Goal: Task Accomplishment & Management: Use online tool/utility

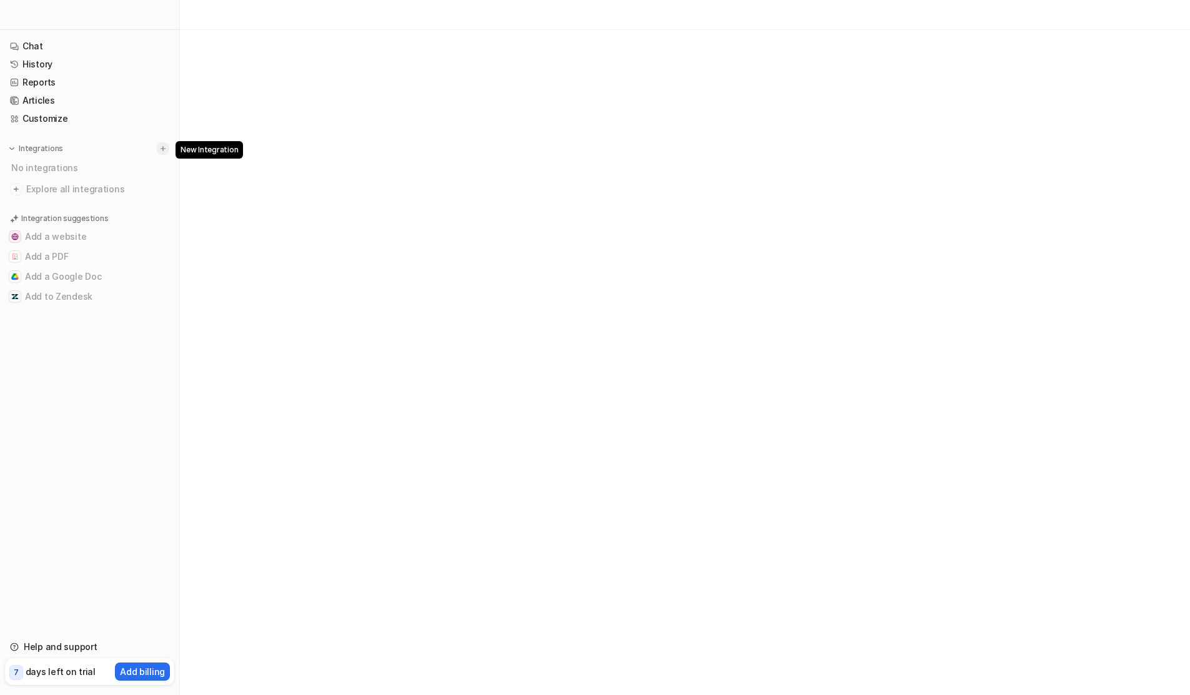
click at [167, 149] on img at bounding box center [163, 148] width 9 height 9
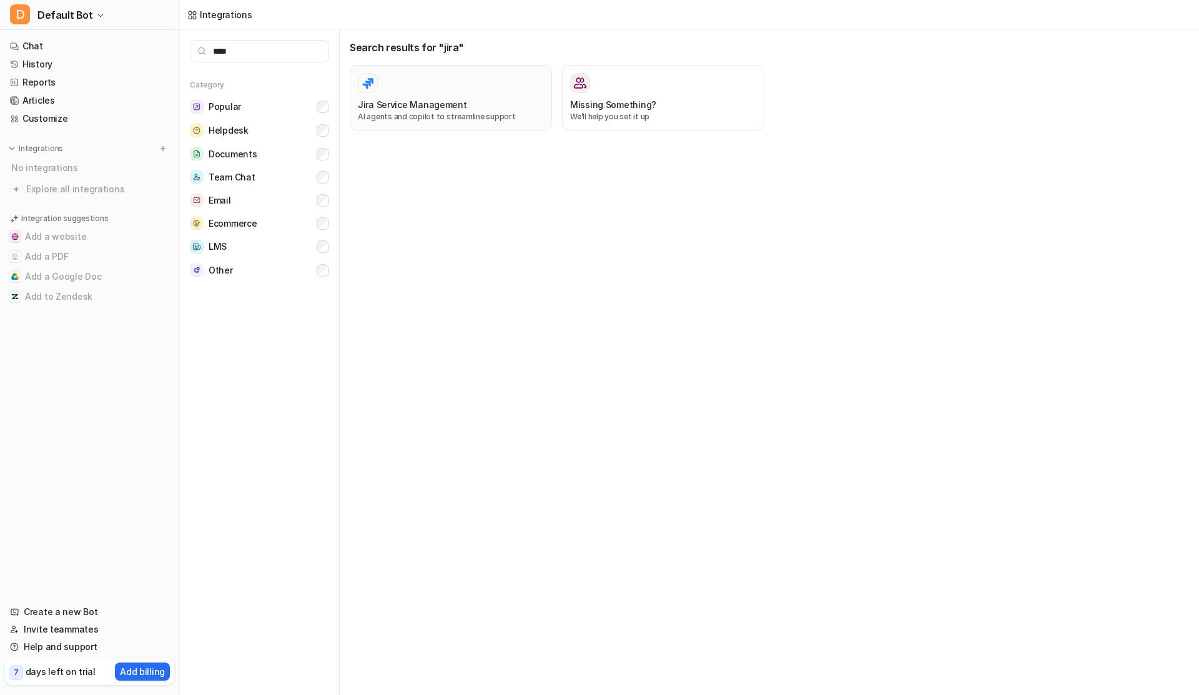
type input "****"
click at [428, 83] on div at bounding box center [451, 83] width 186 height 20
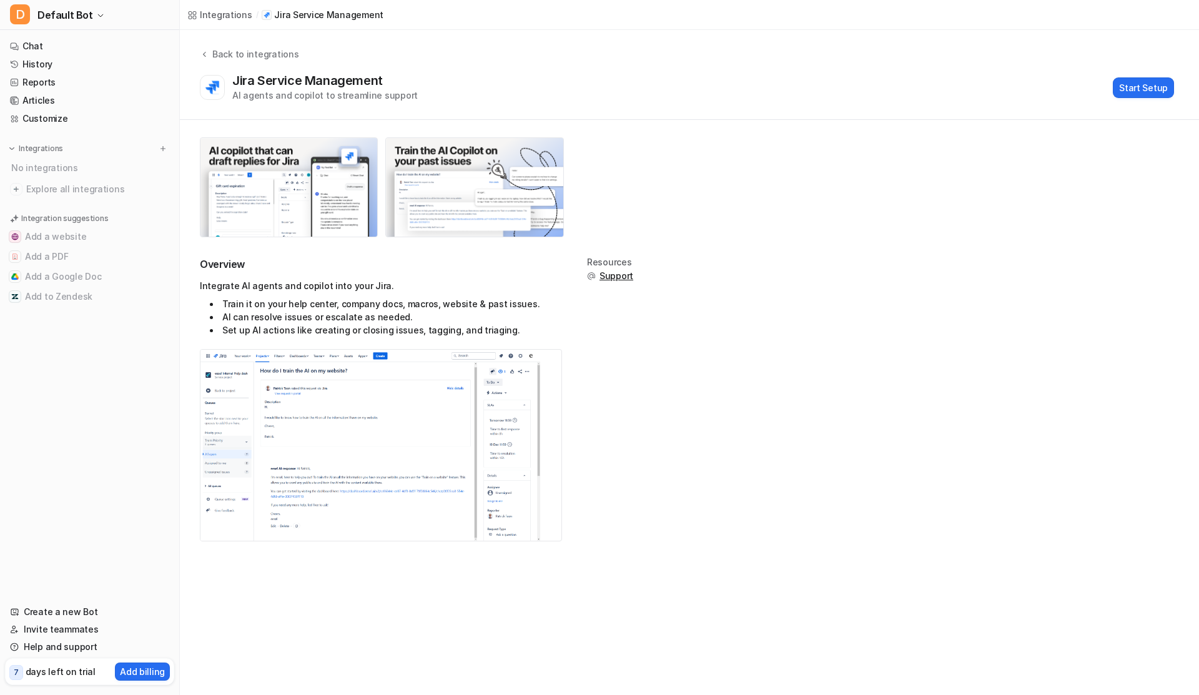
click at [1136, 102] on div "Back to integrations Jira Service Management AI agents and copilot to streamlin…" at bounding box center [689, 75] width 1019 height 90
click at [1136, 94] on button "Start Setup" at bounding box center [1143, 87] width 61 height 21
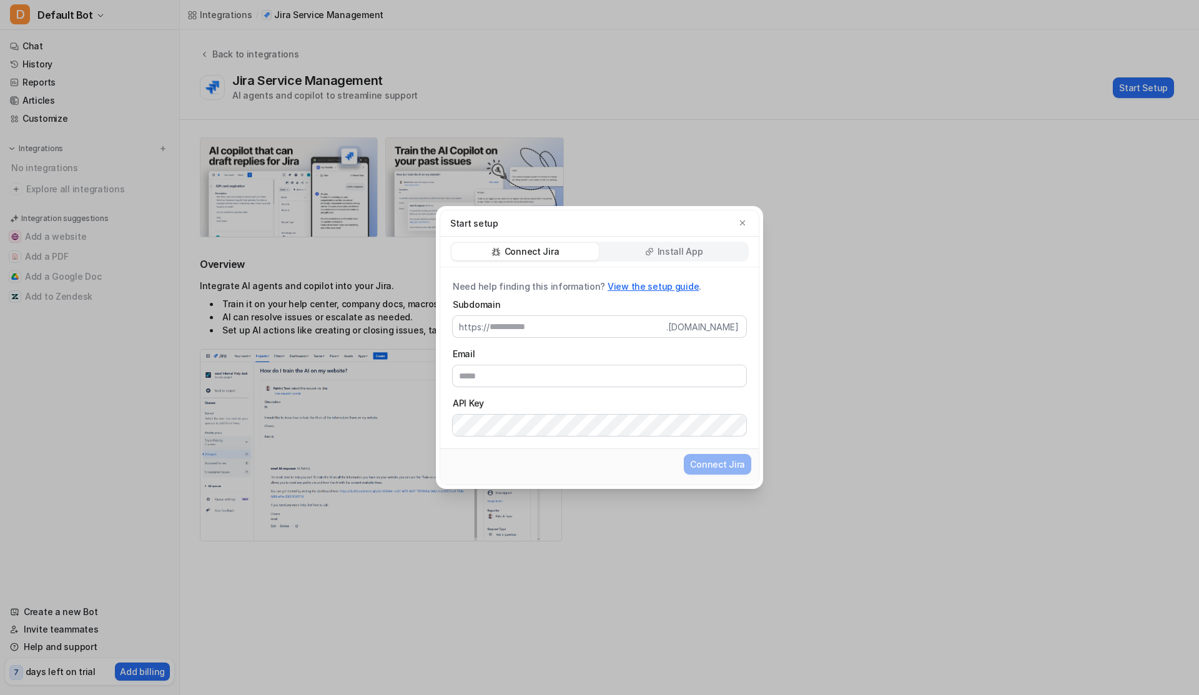
click at [650, 246] on div "Install App" at bounding box center [673, 251] width 147 height 17
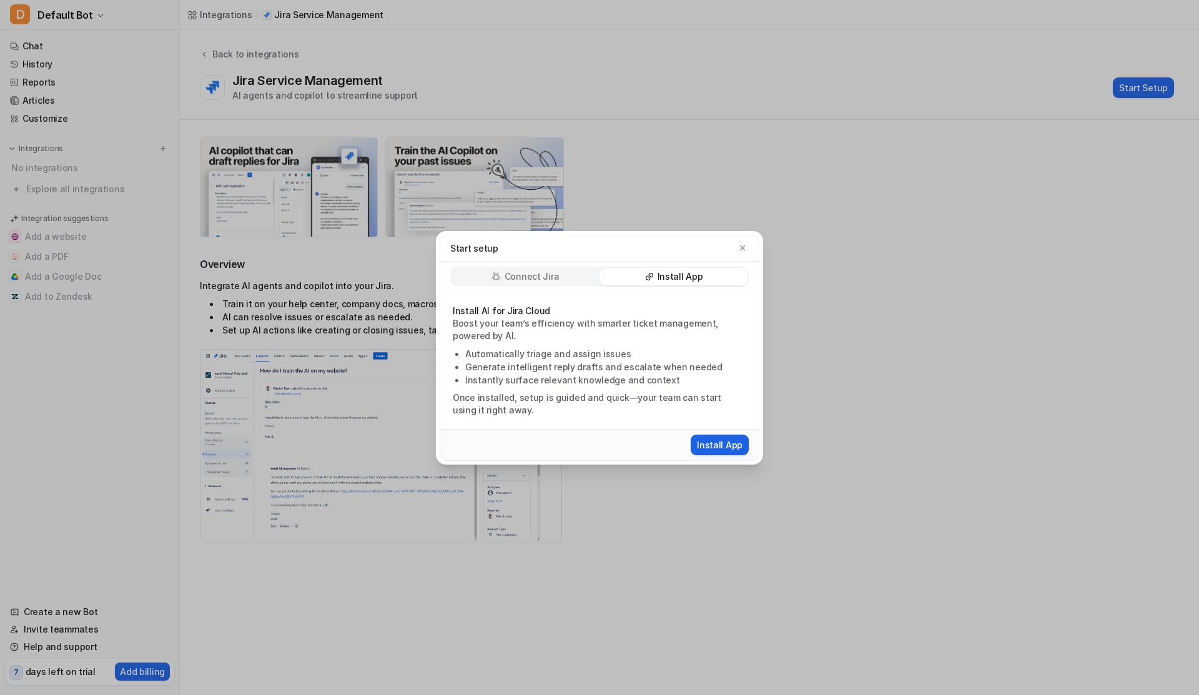
click at [725, 440] on button "Install App" at bounding box center [720, 445] width 58 height 21
click at [742, 246] on icon "button" at bounding box center [742, 248] width 9 height 9
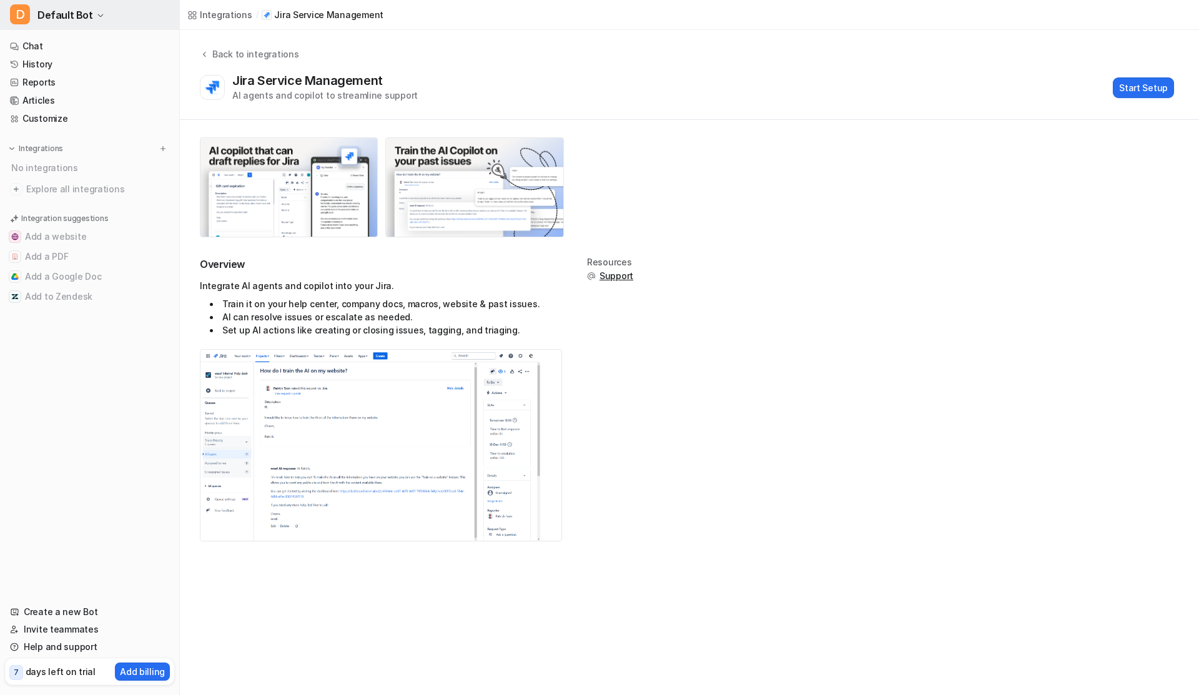
click at [97, 14] on icon "button" at bounding box center [100, 15] width 7 height 7
click at [495, 101] on div "D Default Bot D Default Bot Create a new bot Settings Sign out Chat History Rep…" at bounding box center [599, 347] width 1199 height 695
click at [1129, 84] on button "Start Setup" at bounding box center [1143, 87] width 61 height 21
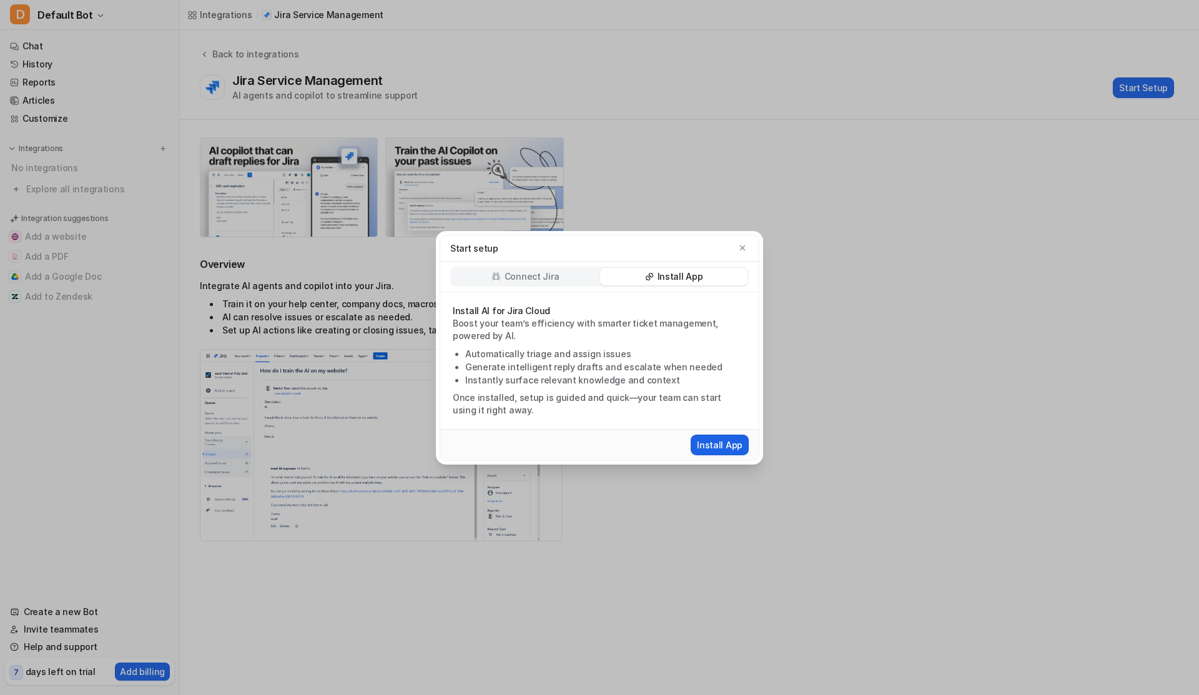
click at [697, 445] on button "Install App" at bounding box center [720, 445] width 58 height 21
